Goal: Task Accomplishment & Management: Use online tool/utility

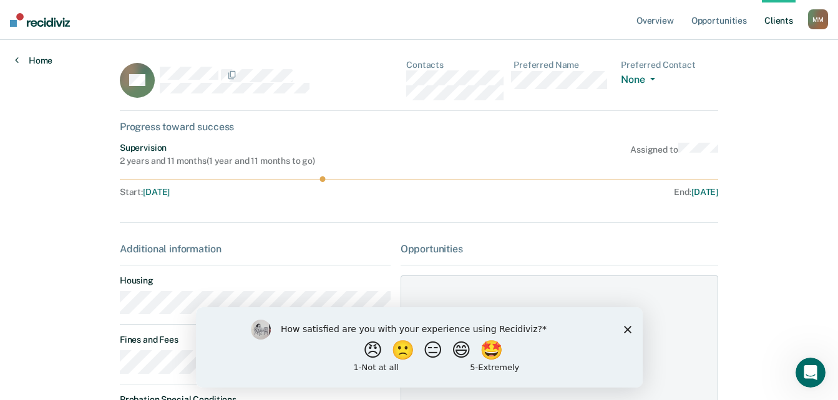
click at [47, 62] on link "Home" at bounding box center [33, 60] width 37 height 11
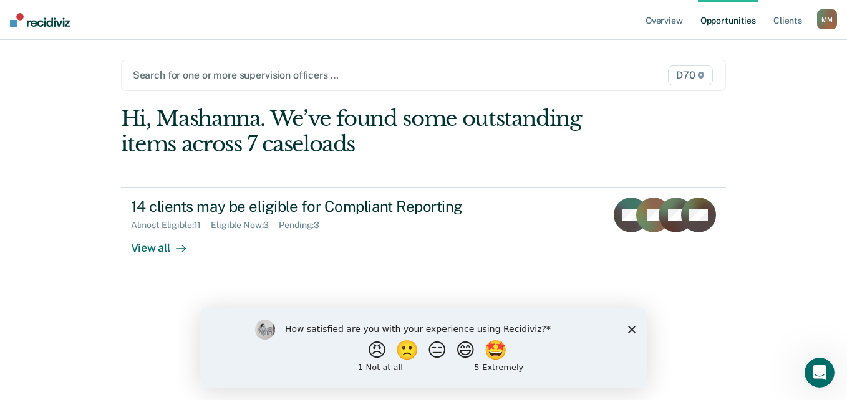
click at [634, 328] on icon "Close survey" at bounding box center [631, 329] width 7 height 7
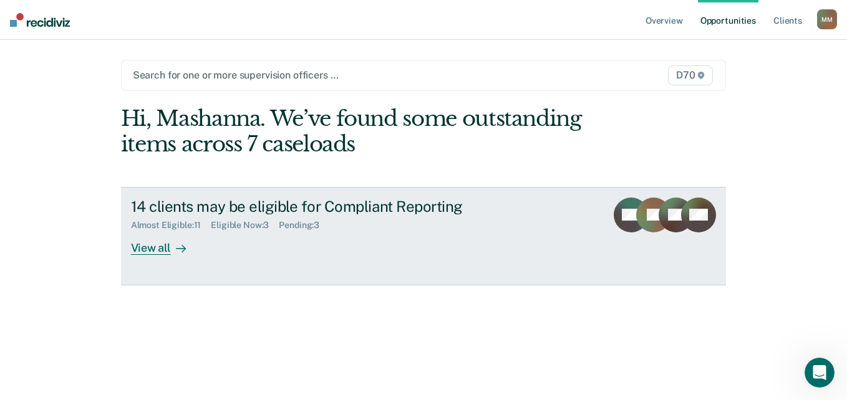
click at [158, 254] on div "View all" at bounding box center [166, 243] width 70 height 24
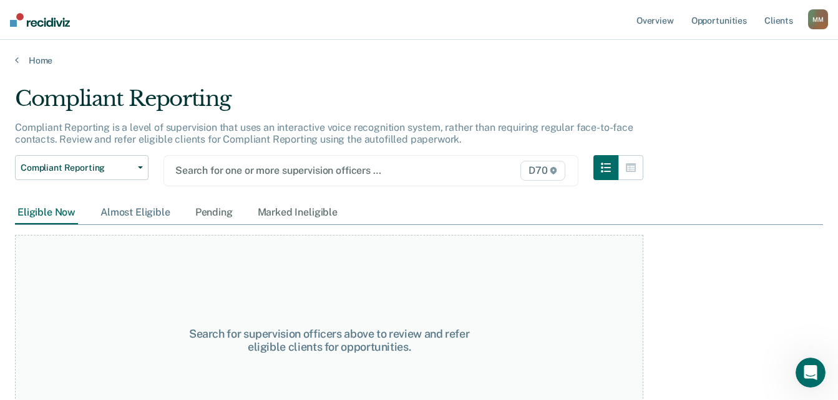
click at [160, 212] on div "Almost Eligible" at bounding box center [135, 212] width 75 height 23
click at [59, 216] on div "Eligible Now" at bounding box center [46, 212] width 63 height 23
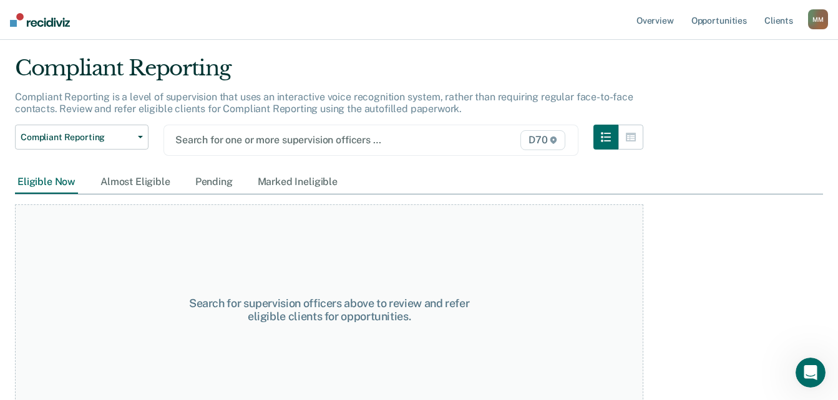
scroll to position [46, 0]
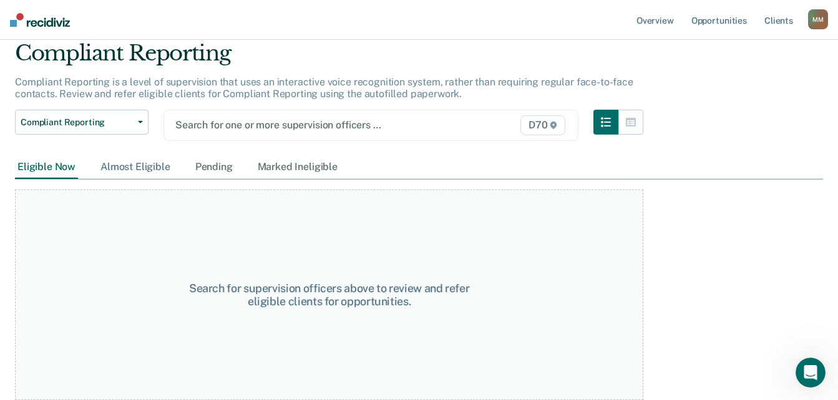
click at [144, 167] on div "Almost Eligible" at bounding box center [135, 167] width 75 height 23
click at [216, 170] on div "Pending" at bounding box center [214, 167] width 42 height 23
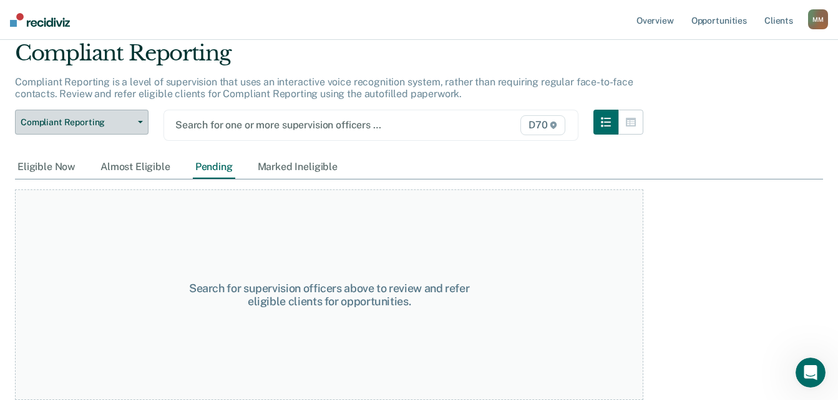
click at [132, 125] on span "Compliant Reporting" at bounding box center [77, 122] width 112 height 11
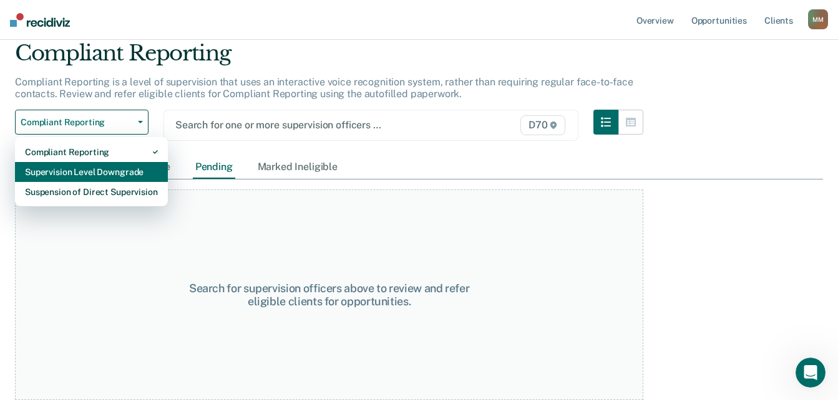
click at [98, 170] on div "Supervision Level Downgrade" at bounding box center [91, 172] width 133 height 20
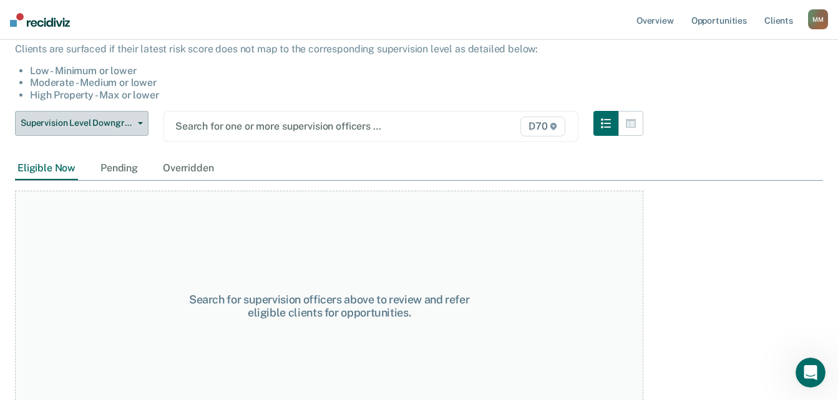
scroll to position [134, 0]
